Goal: Navigation & Orientation: Find specific page/section

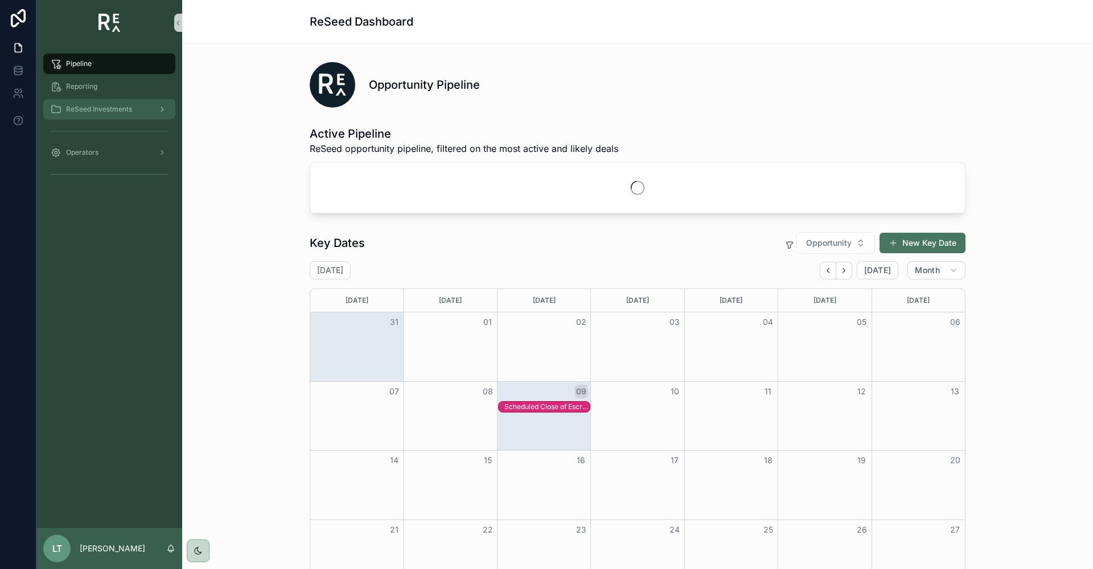
click at [84, 107] on span "ReSeed Investments" at bounding box center [99, 109] width 66 height 9
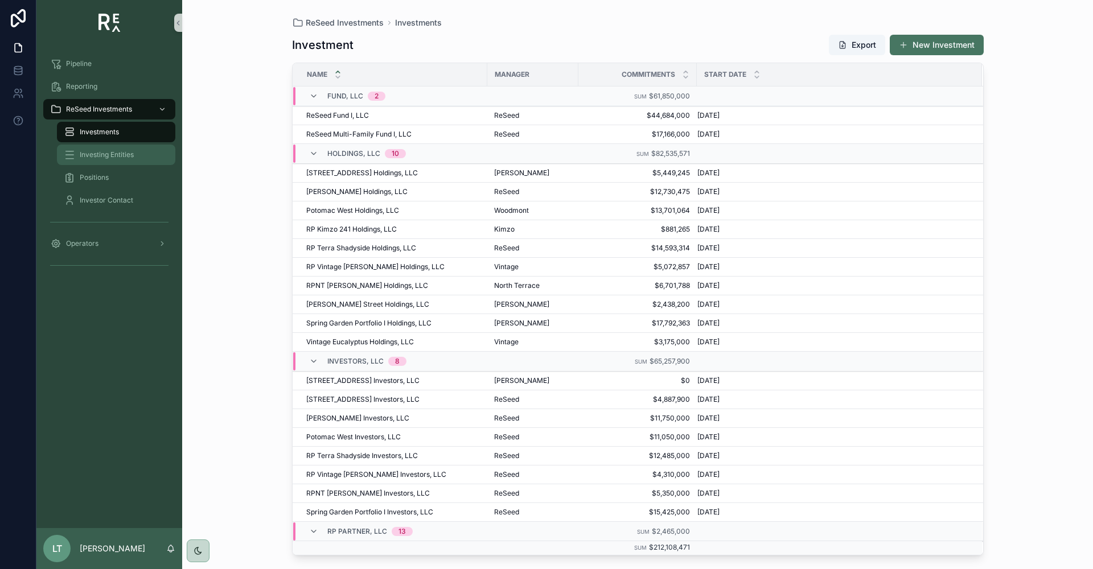
click at [102, 151] on span "Investing Entities" at bounding box center [107, 154] width 54 height 9
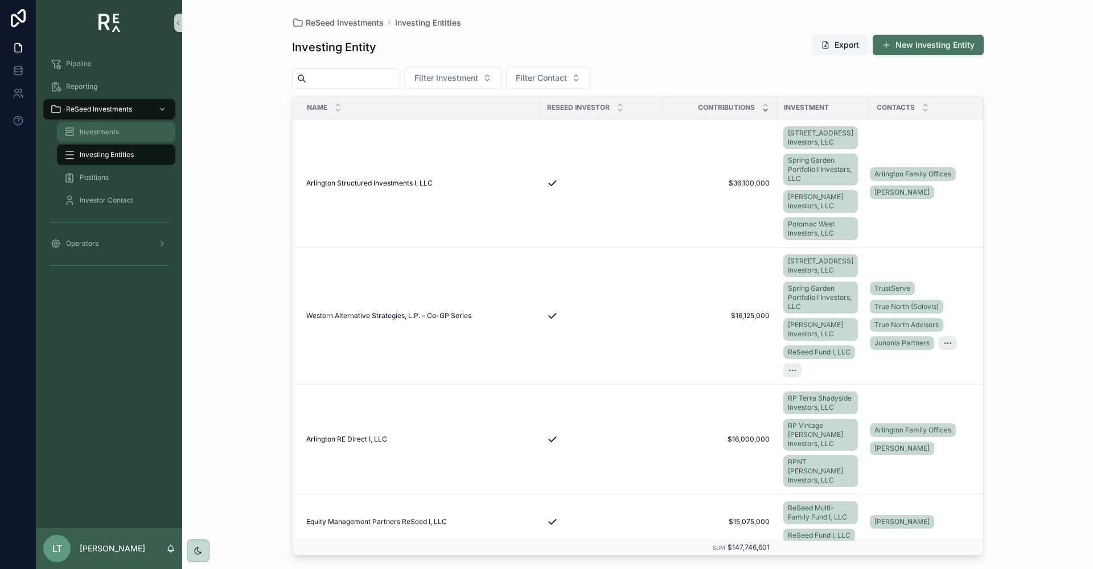
drag, startPoint x: 93, startPoint y: 131, endPoint x: 137, endPoint y: 143, distance: 44.9
click at [94, 131] on span "Investments" at bounding box center [99, 132] width 39 height 9
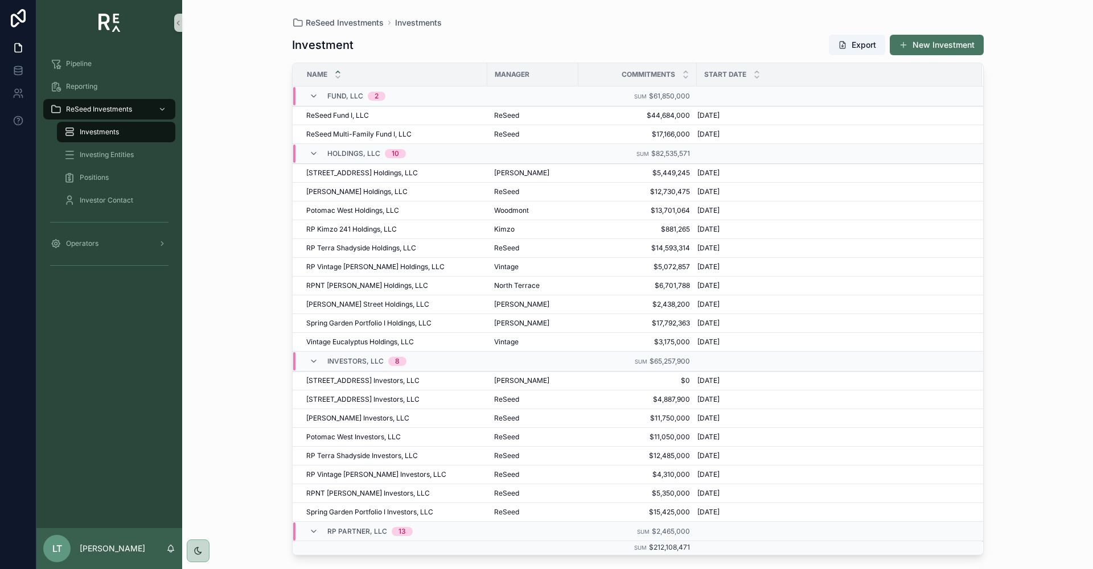
click at [348, 380] on span "[STREET_ADDRESS] Investors, LLC" at bounding box center [362, 380] width 113 height 9
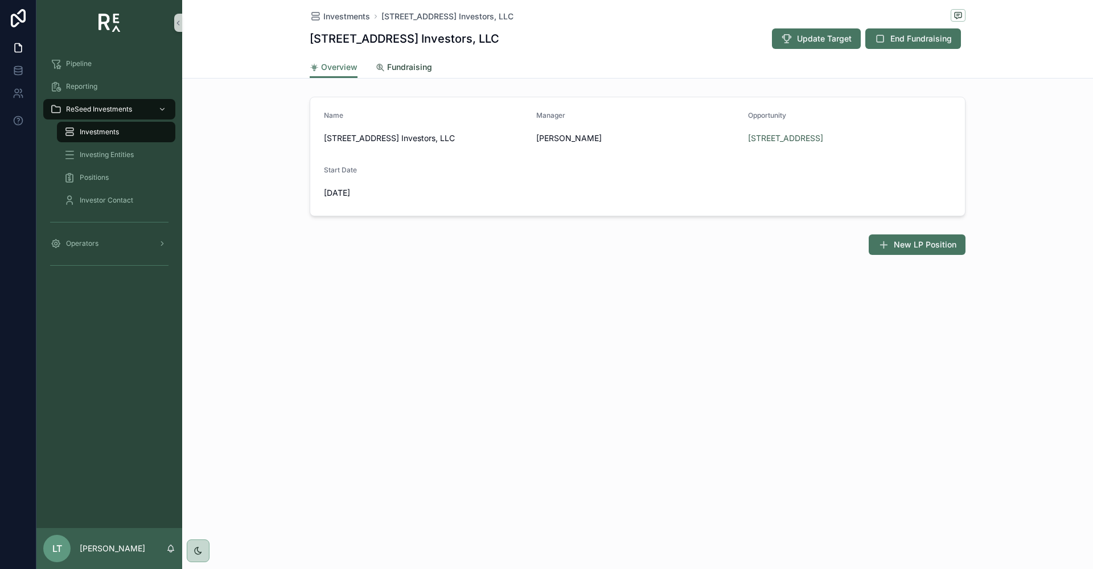
click at [416, 64] on span "Fundraising" at bounding box center [409, 66] width 45 height 11
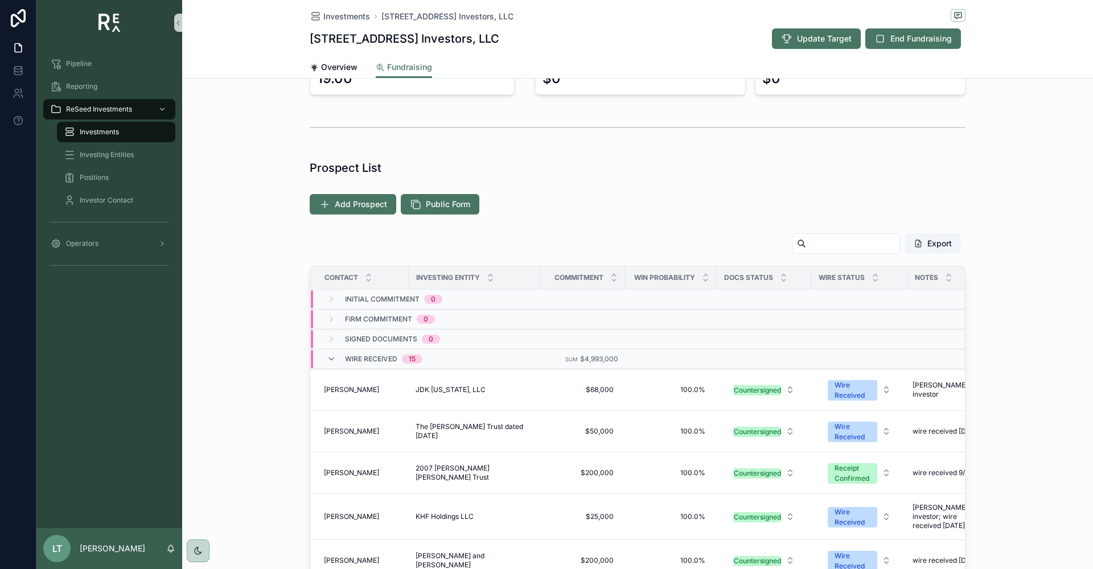
scroll to position [171, 0]
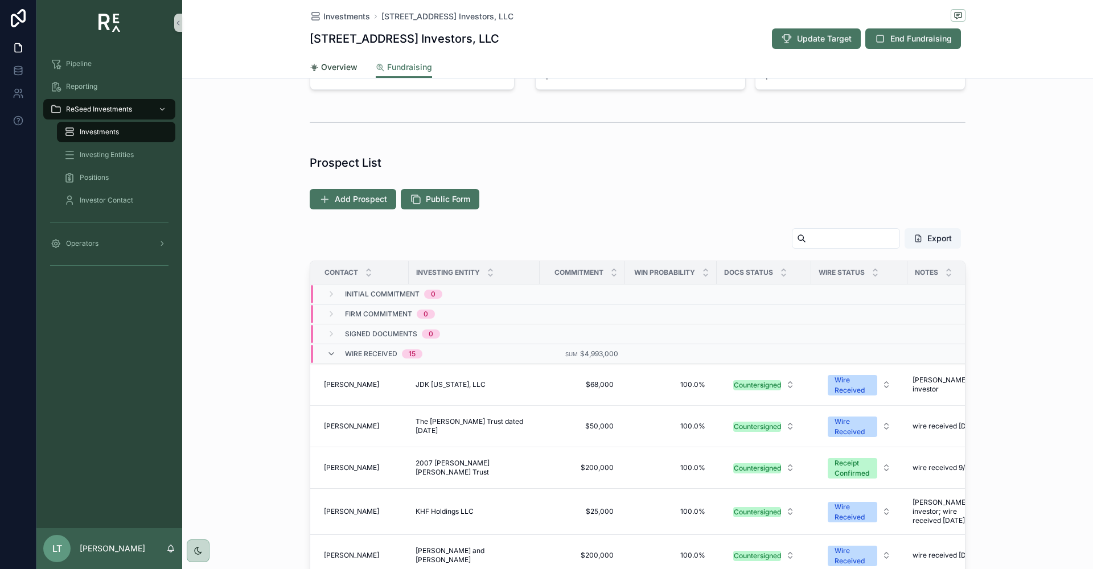
click at [341, 68] on span "Overview" at bounding box center [339, 66] width 36 height 11
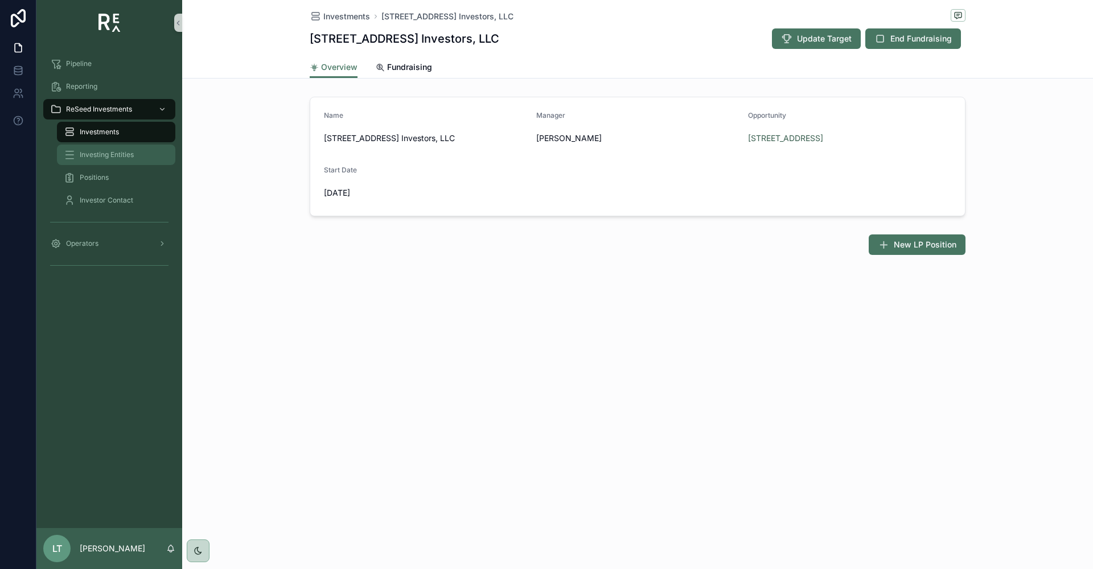
click at [99, 151] on span "Investing Entities" at bounding box center [107, 154] width 54 height 9
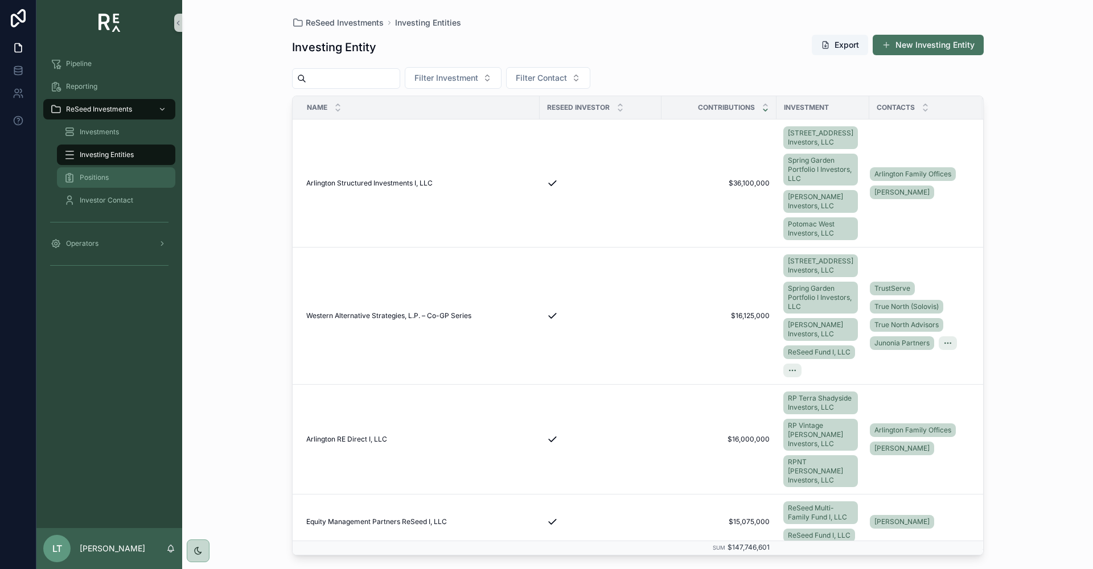
click at [97, 174] on span "Positions" at bounding box center [94, 177] width 29 height 9
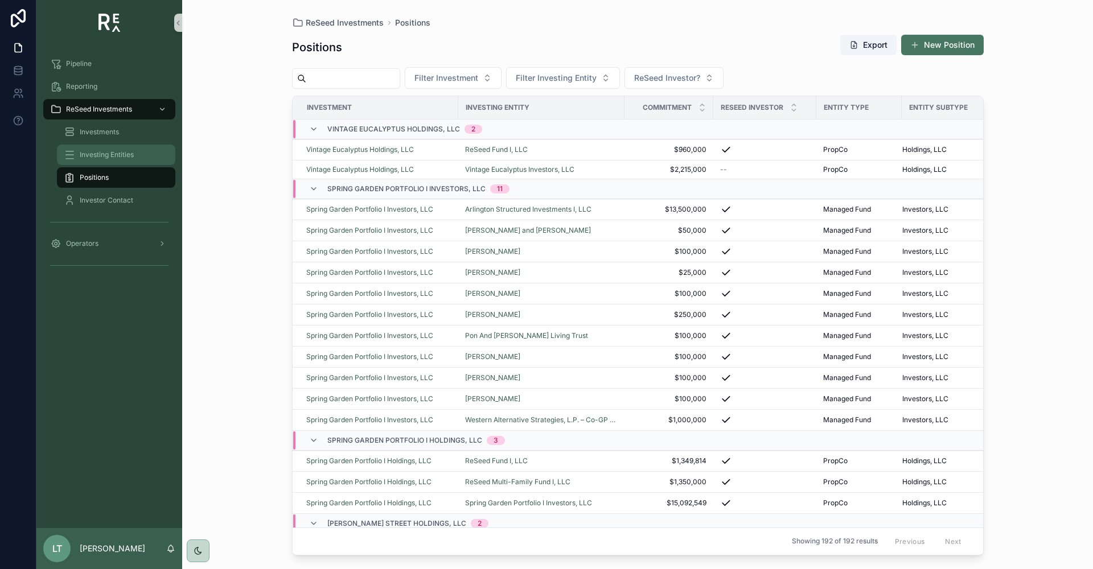
click at [100, 154] on span "Investing Entities" at bounding box center [107, 154] width 54 height 9
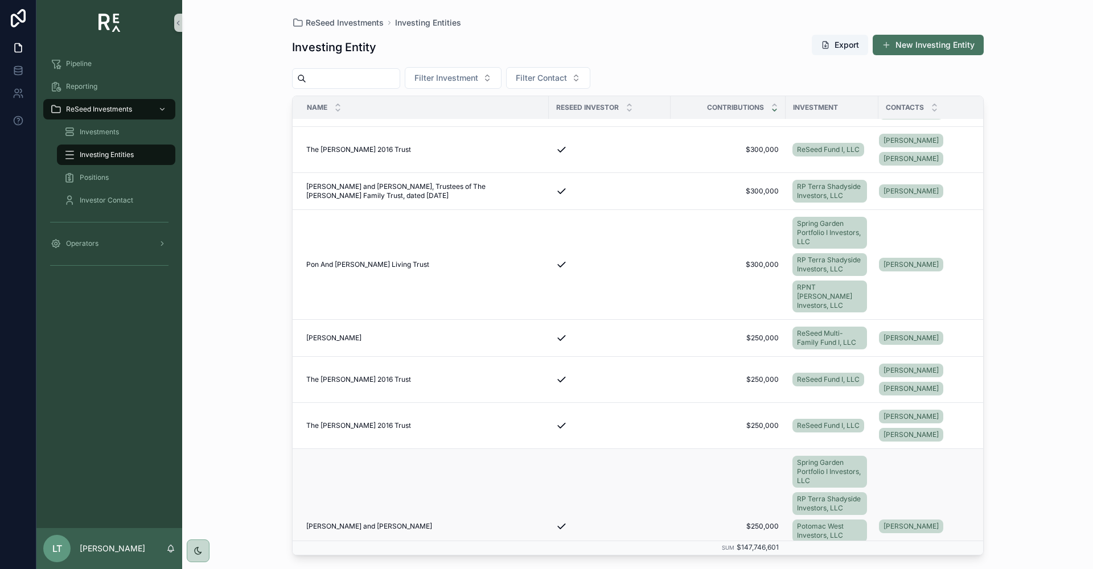
scroll to position [2676, 0]
